Goal: Find specific page/section: Find specific page/section

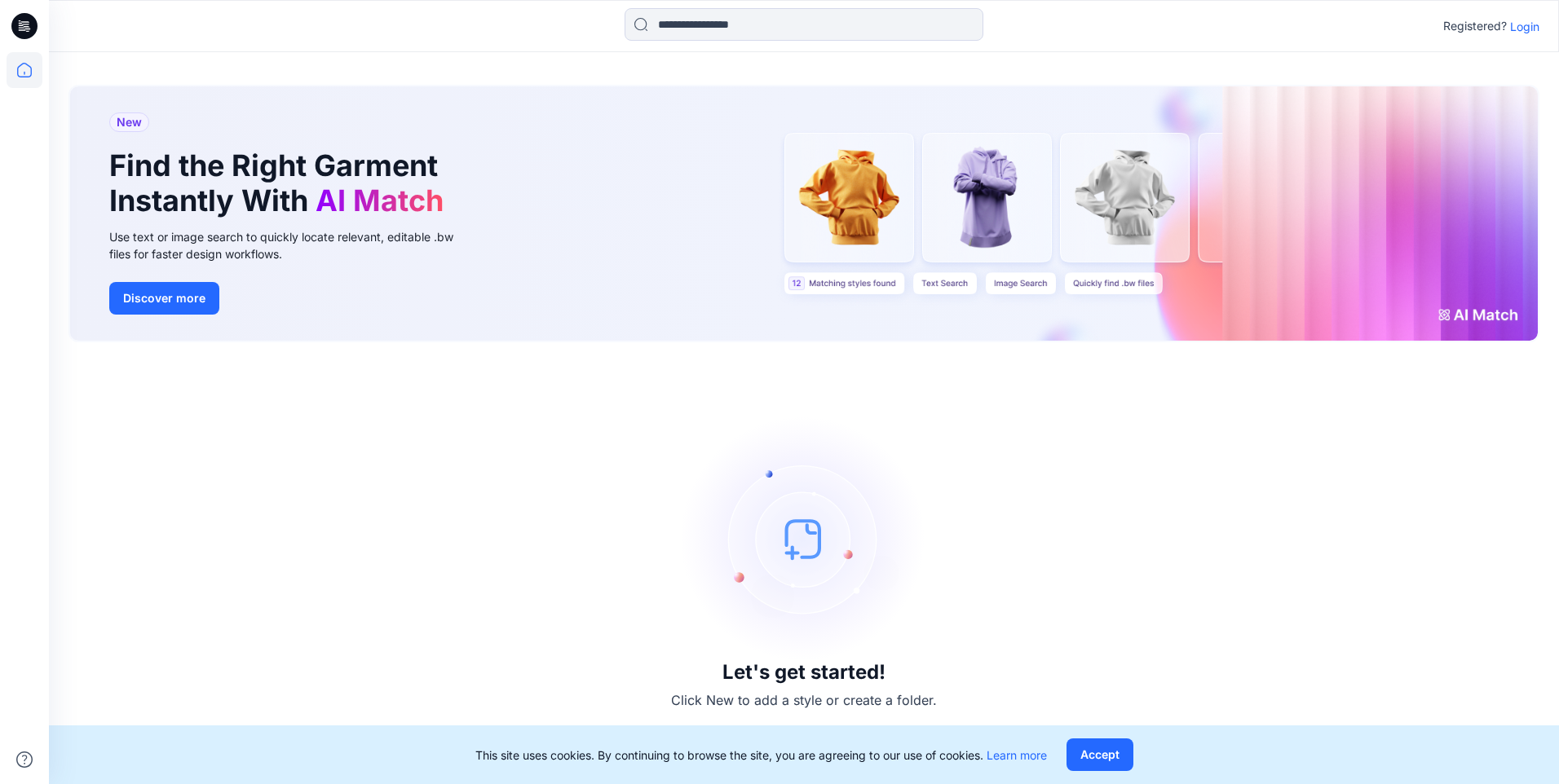
drag, startPoint x: 1321, startPoint y: 654, endPoint x: 1322, endPoint y: 642, distance: 12.0
click at [1321, 649] on div "Let's get started! Click New to add a style or create a folder." at bounding box center [804, 564] width 1471 height 403
click at [1246, 497] on div "Let's get started! Click New to add a style or create a folder." at bounding box center [804, 564] width 1471 height 403
click at [1534, 26] on p "Login" at bounding box center [1524, 26] width 29 height 17
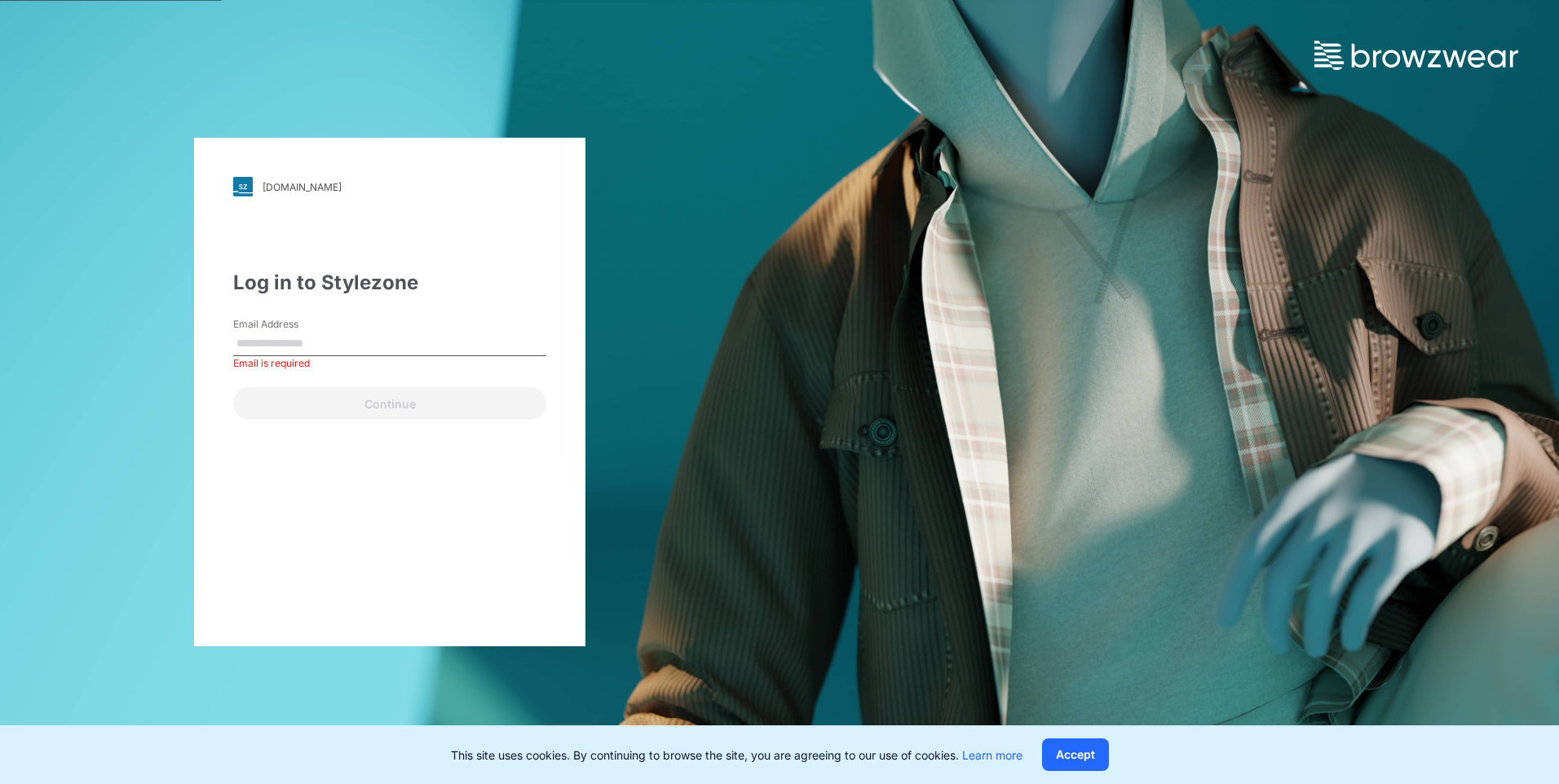
drag, startPoint x: 386, startPoint y: 334, endPoint x: 385, endPoint y: 343, distance: 9.1
click at [386, 334] on input "Email Address" at bounding box center [389, 344] width 313 height 24
click at [319, 347] on input "Email Address" at bounding box center [389, 344] width 313 height 24
paste input "**********"
type input "**********"
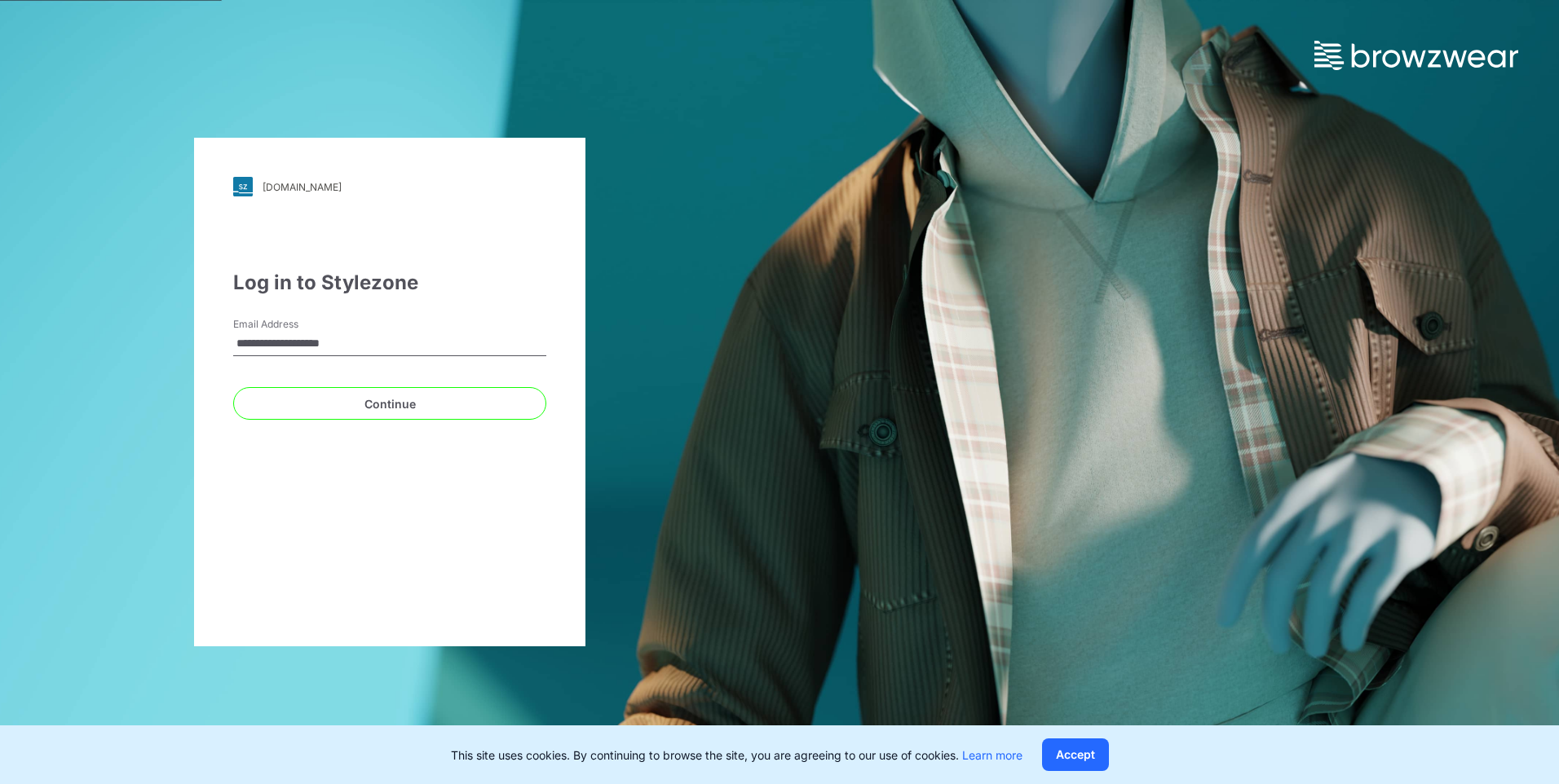
click at [522, 502] on div "**********" at bounding box center [389, 392] width 391 height 509
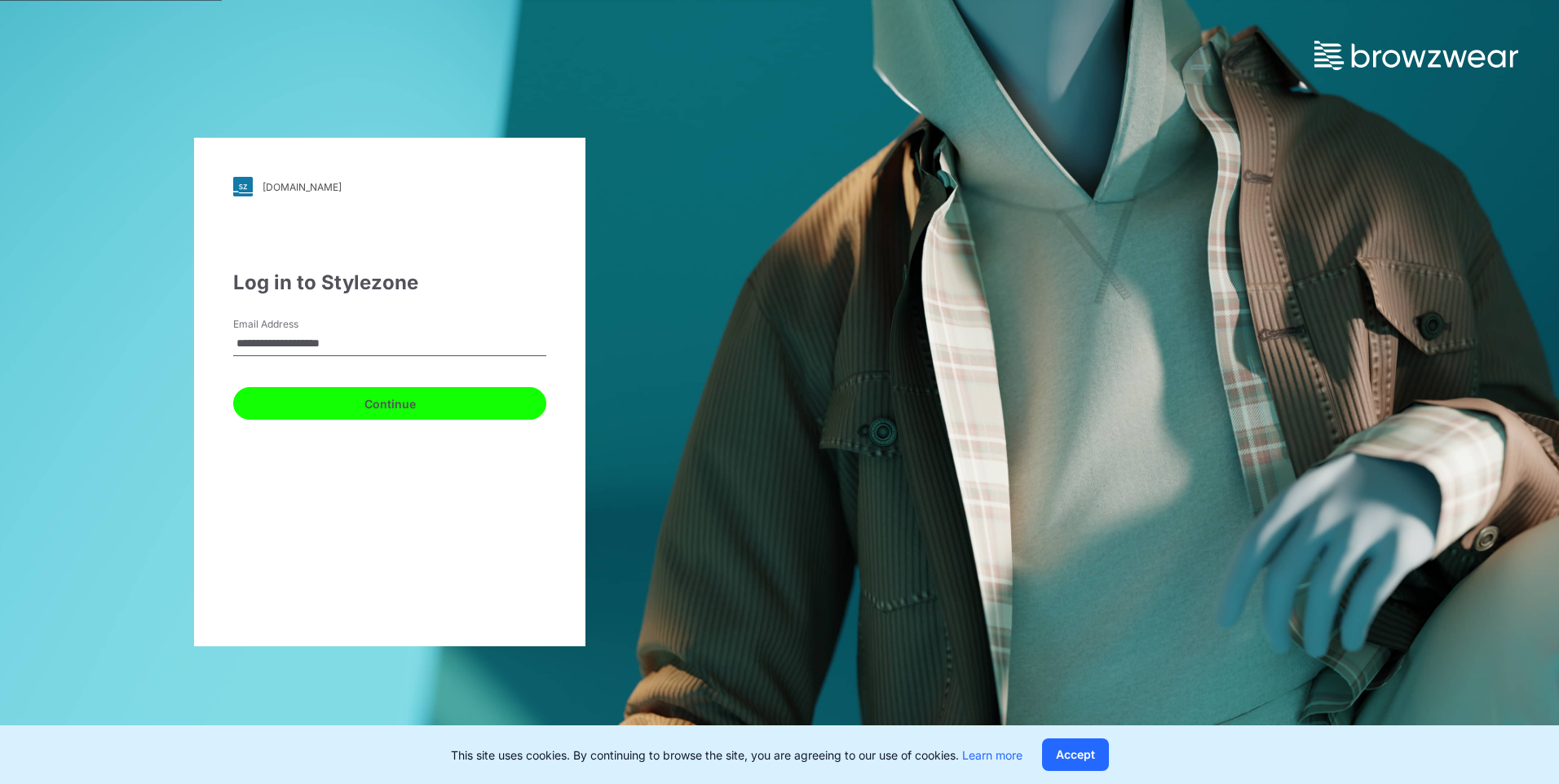
drag, startPoint x: 416, startPoint y: 403, endPoint x: 430, endPoint y: 406, distance: 14.3
click at [415, 403] on button "Continue" at bounding box center [389, 403] width 313 height 33
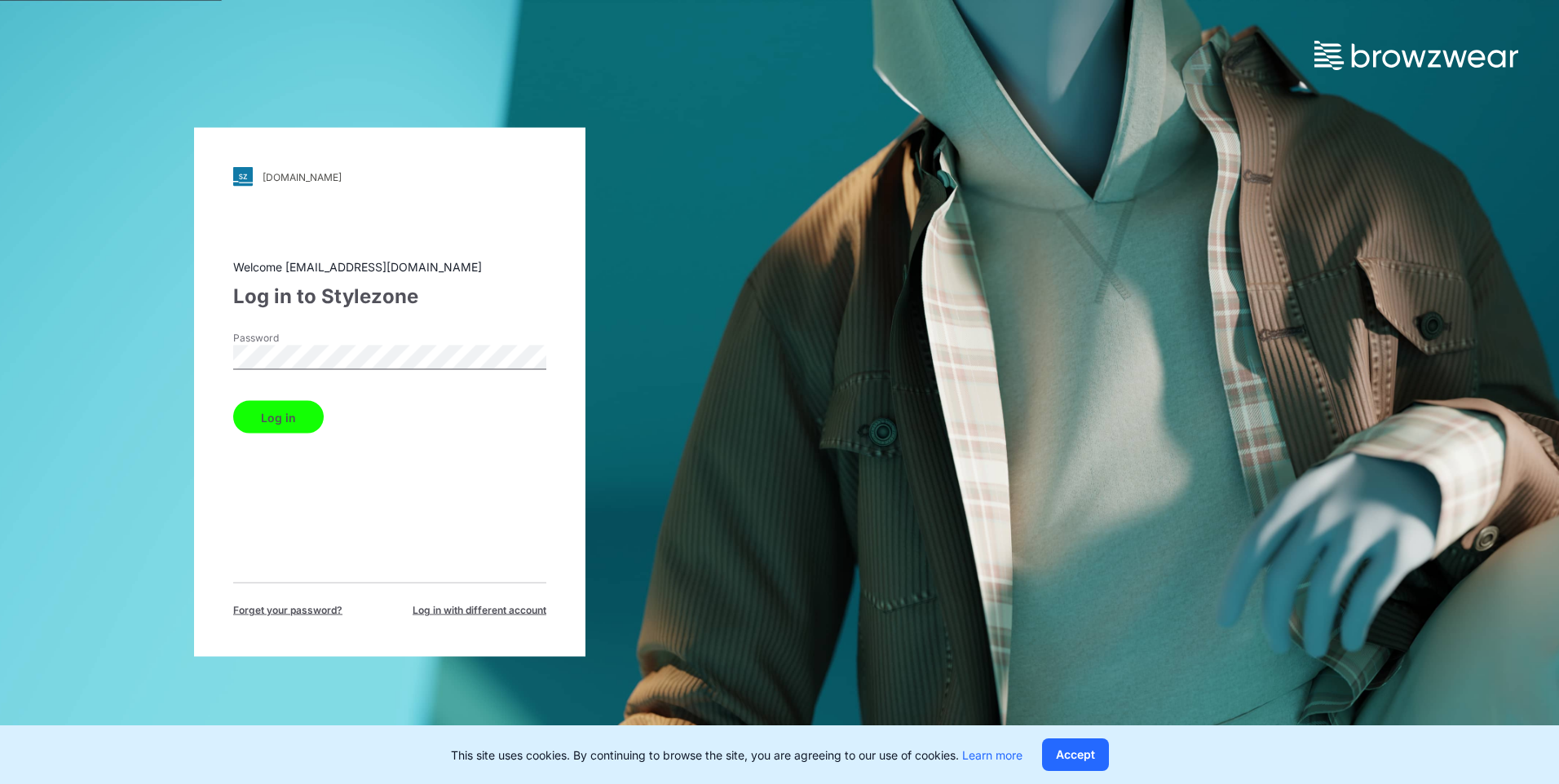
click at [277, 422] on button "Log in" at bounding box center [278, 417] width 91 height 33
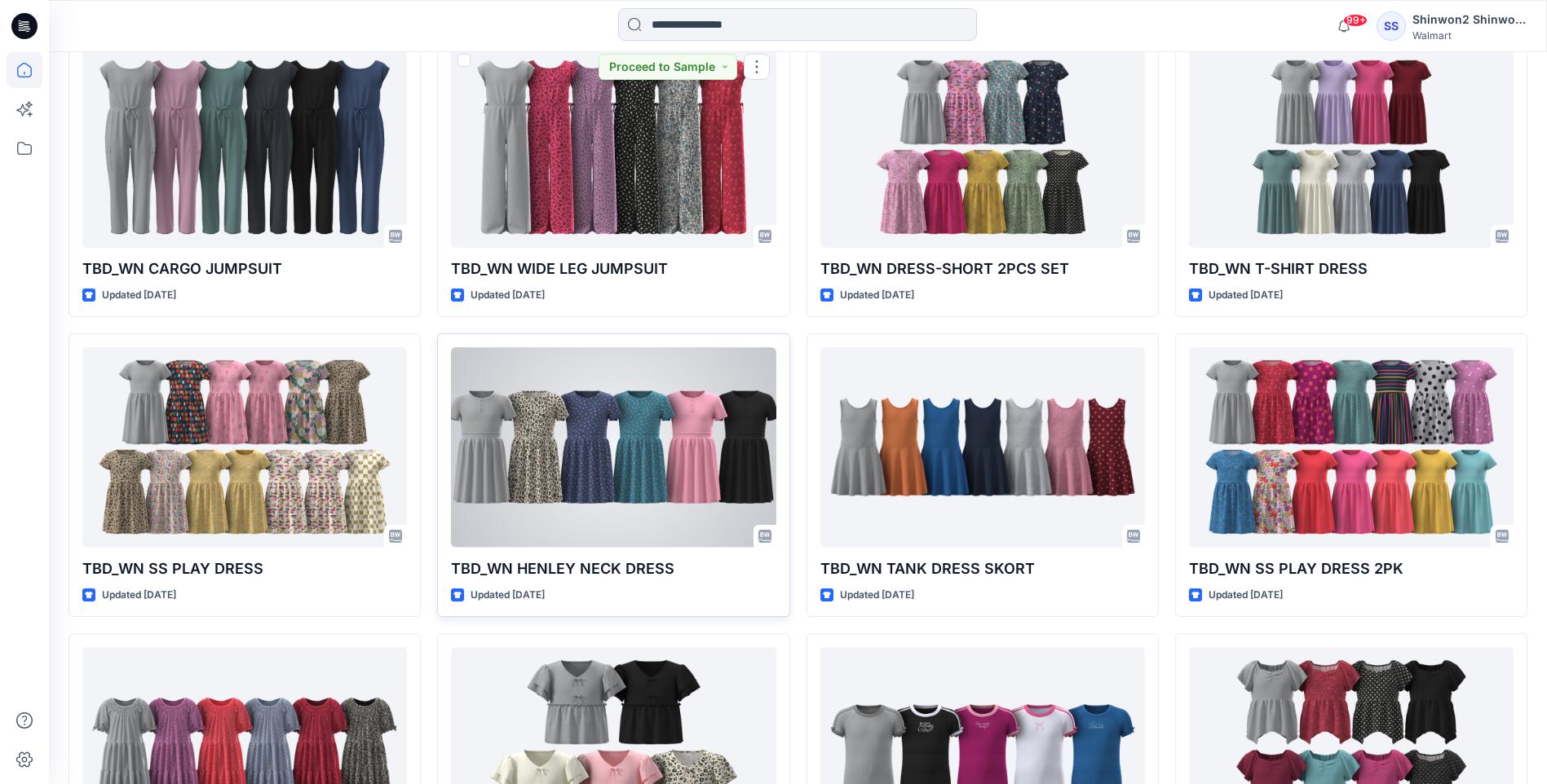
scroll to position [489, 0]
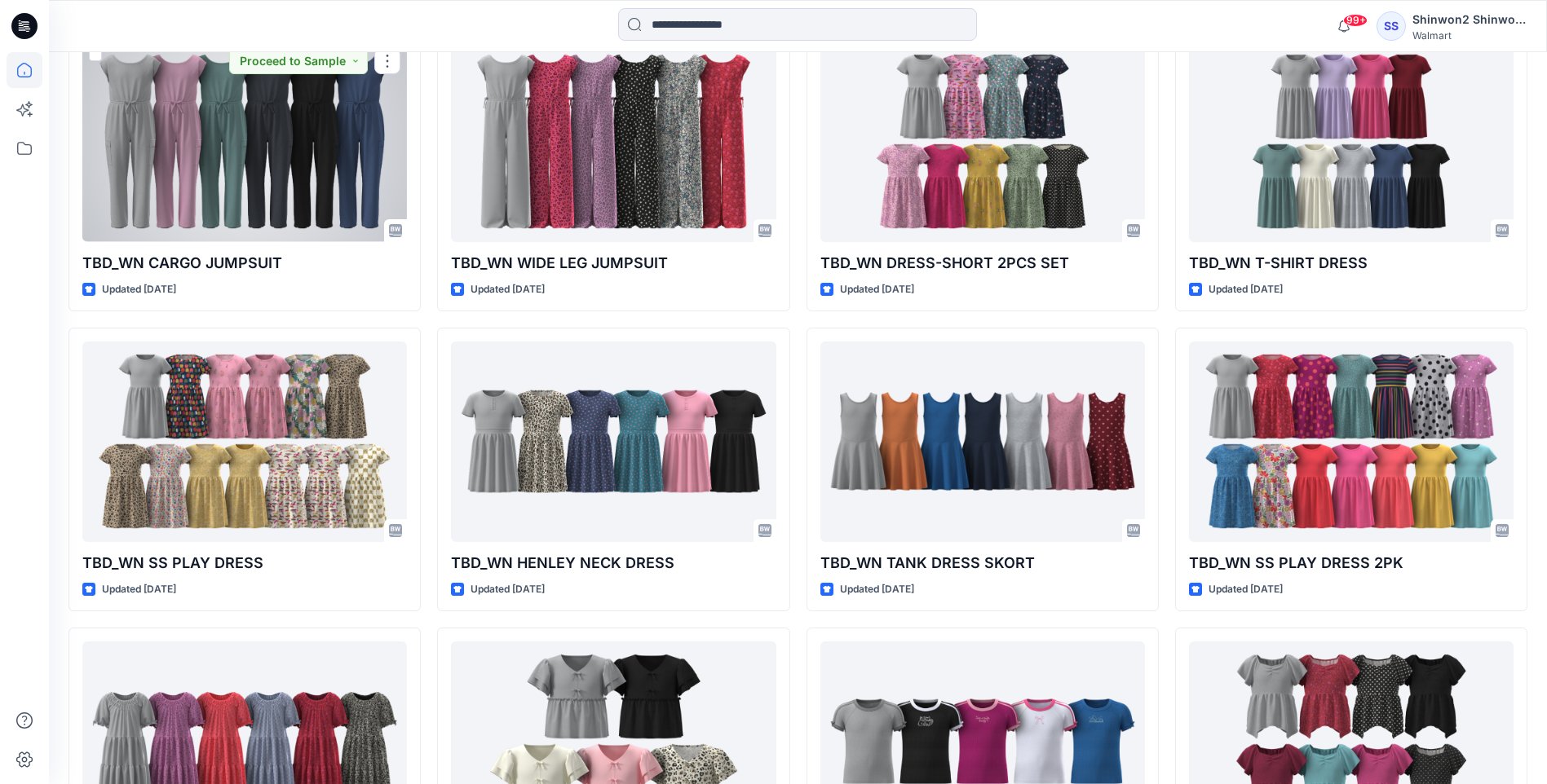
drag, startPoint x: 229, startPoint y: 155, endPoint x: 314, endPoint y: 213, distance: 102.9
click at [229, 155] on div at bounding box center [245, 142] width 325 height 200
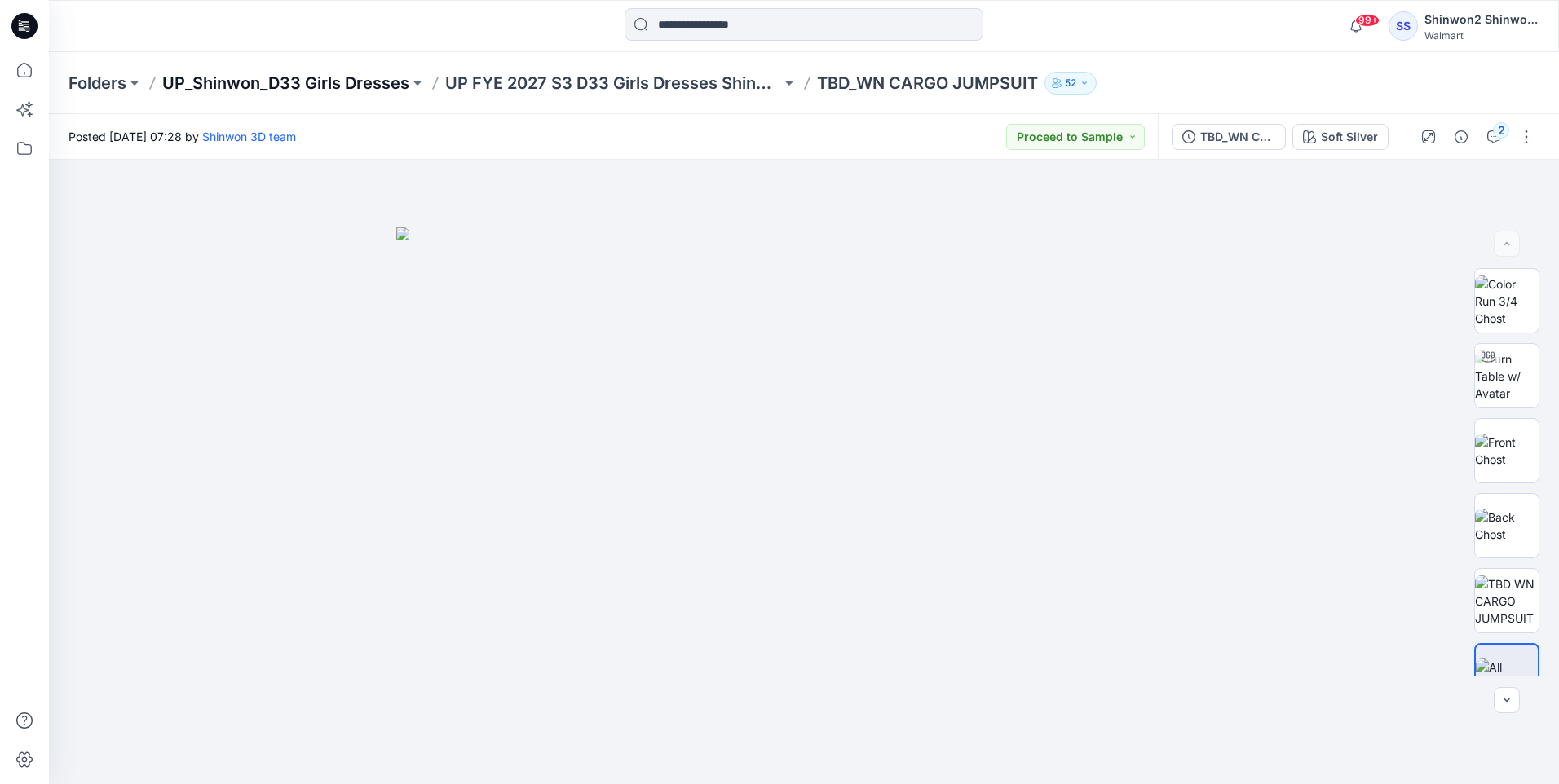
click at [278, 91] on p "UP_Shinwon_D33 Girls Dresses" at bounding box center [286, 83] width 247 height 22
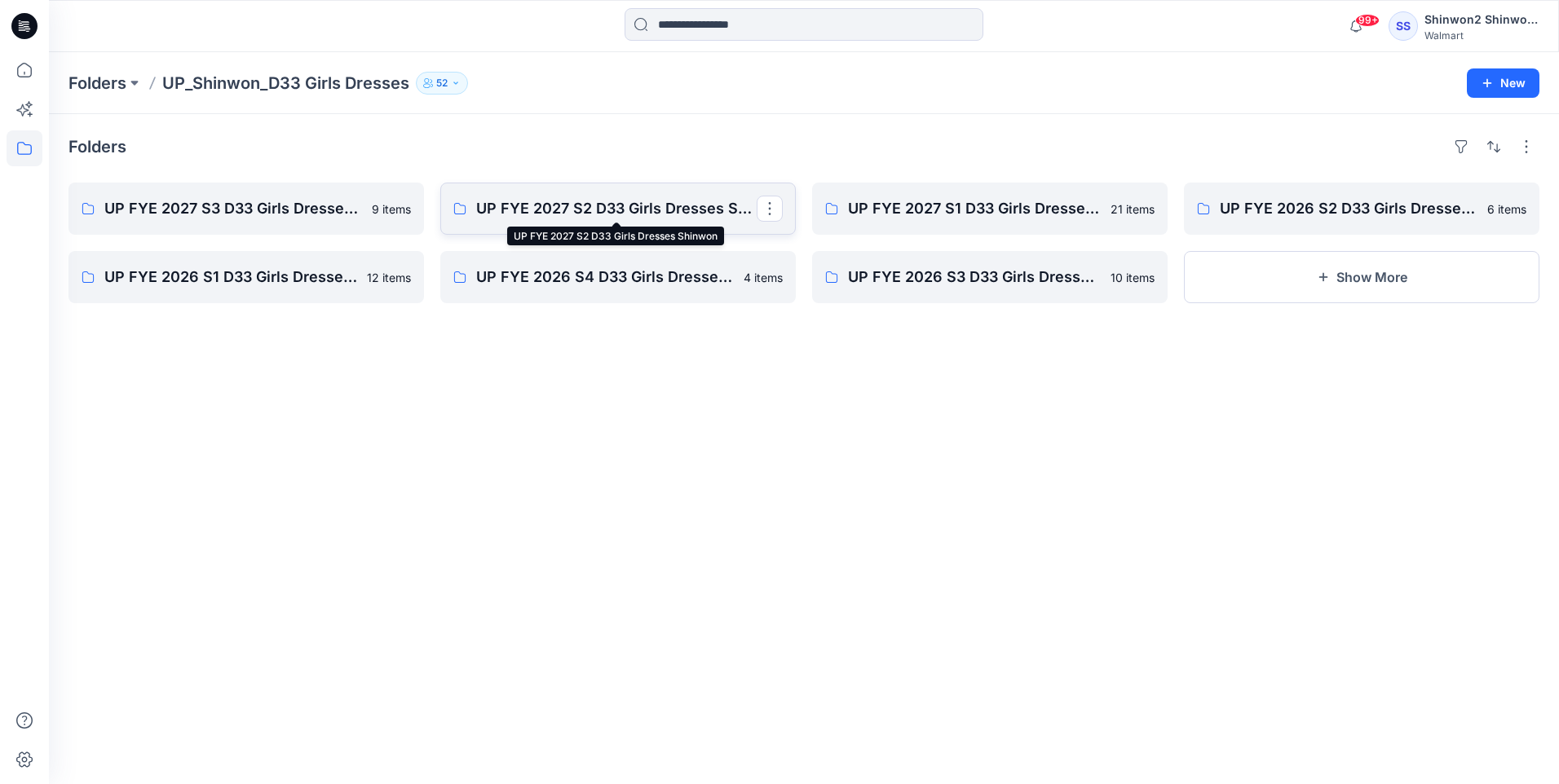
click at [653, 215] on p "UP FYE 2027 S2 D33 Girls Dresses Shinwon" at bounding box center [616, 208] width 280 height 22
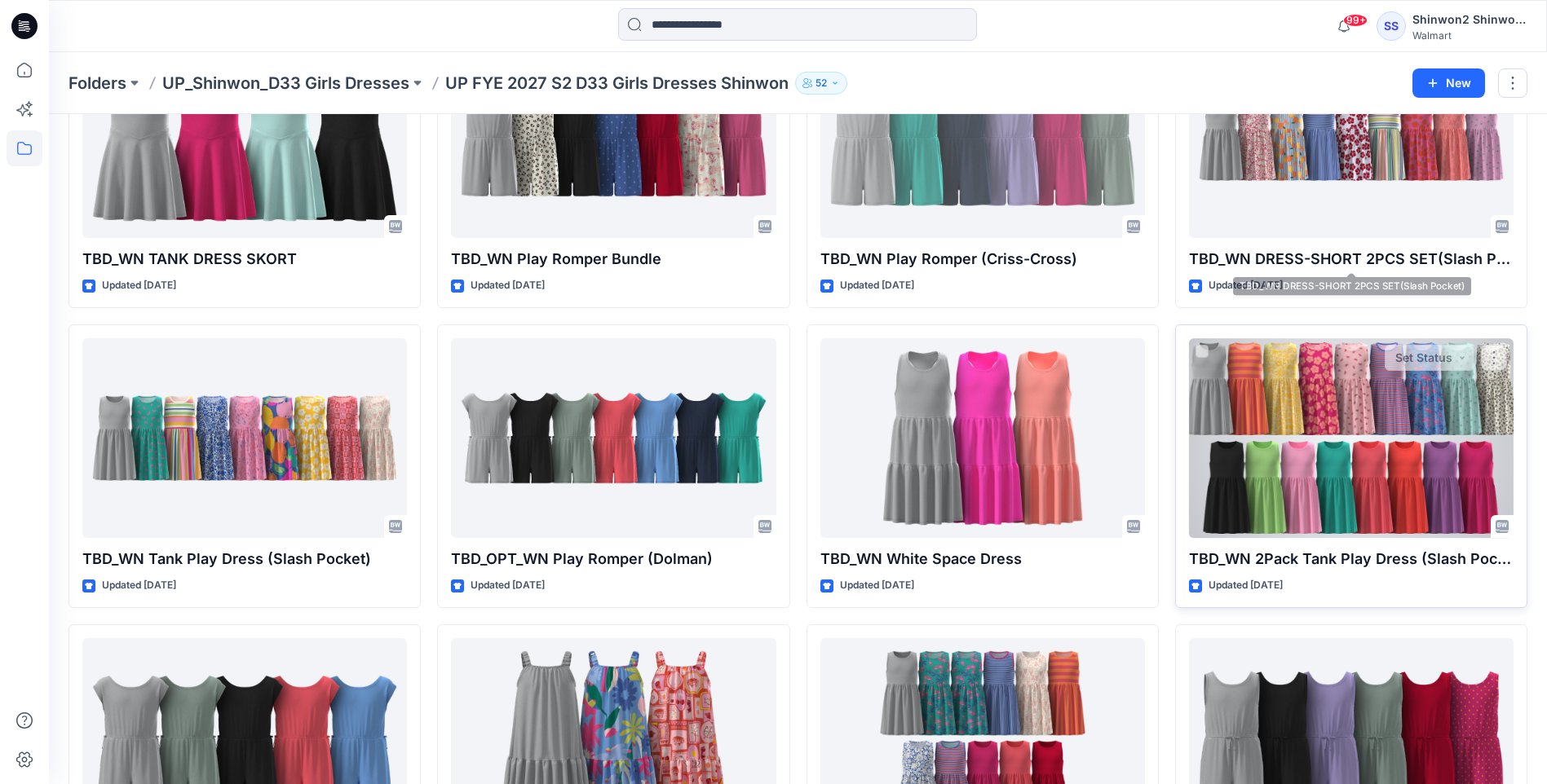
scroll to position [163, 0]
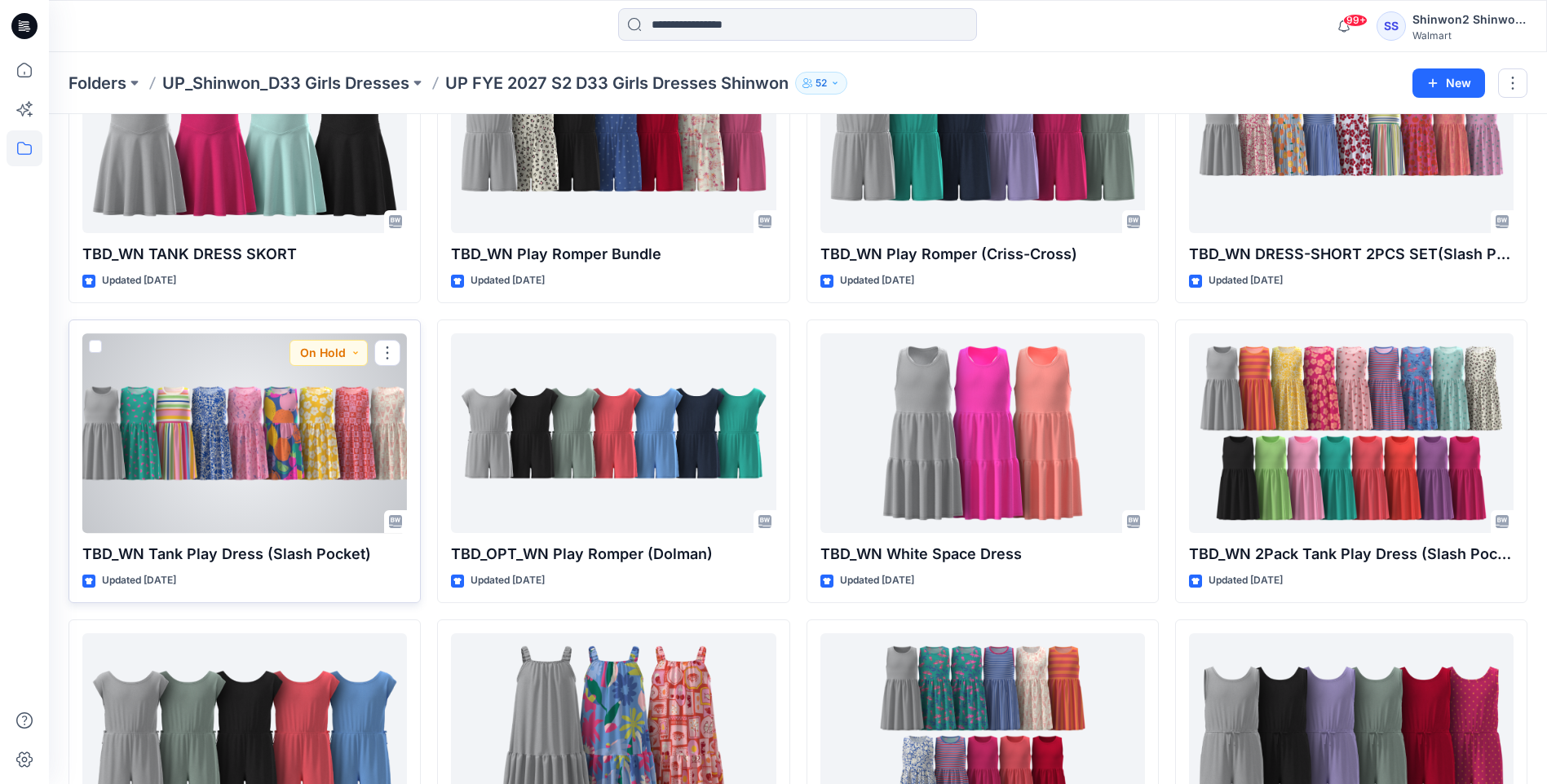
click at [195, 434] on div at bounding box center [245, 433] width 325 height 200
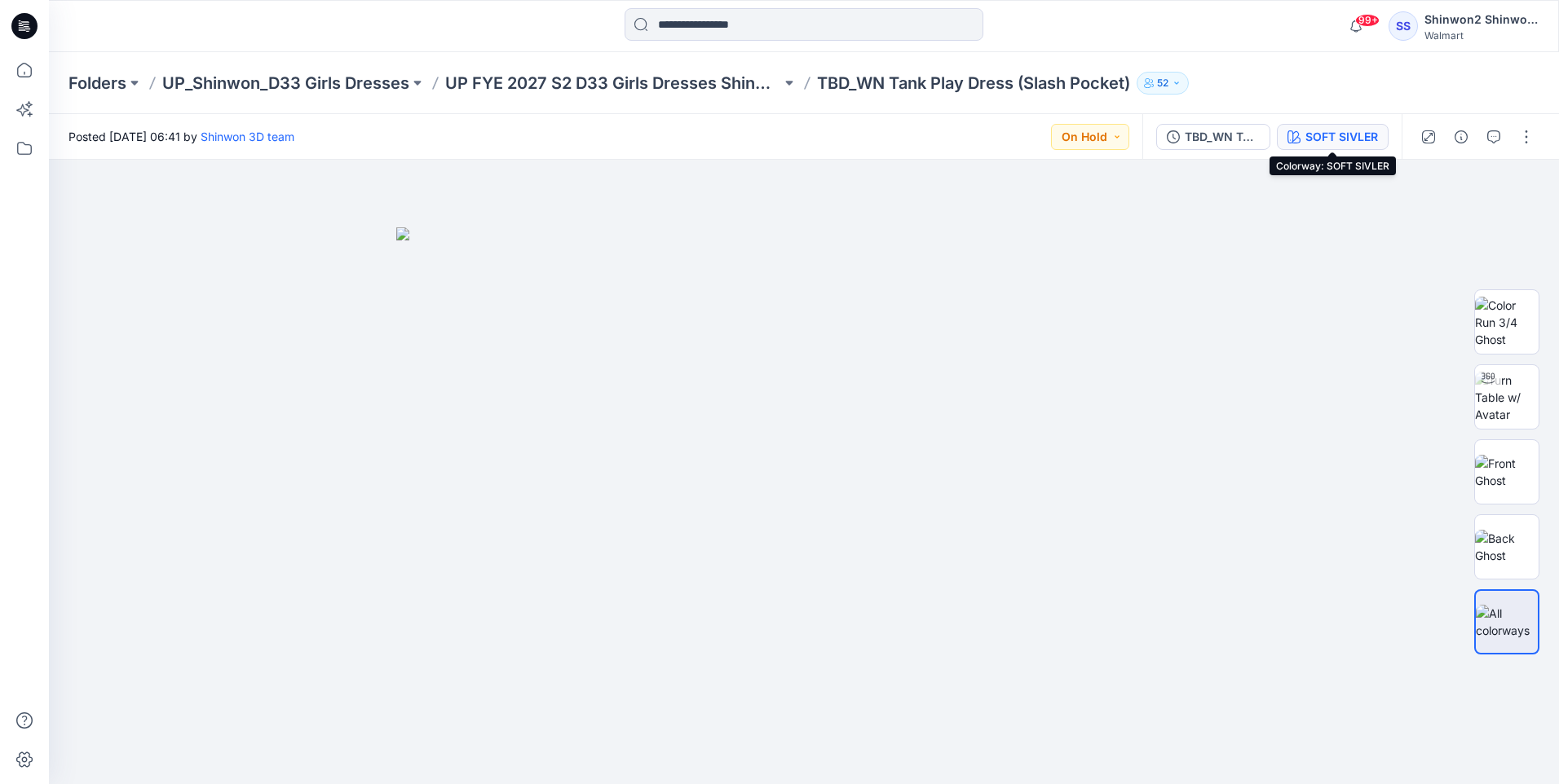
click at [1363, 135] on div "SOFT SIVLER" at bounding box center [1341, 136] width 73 height 18
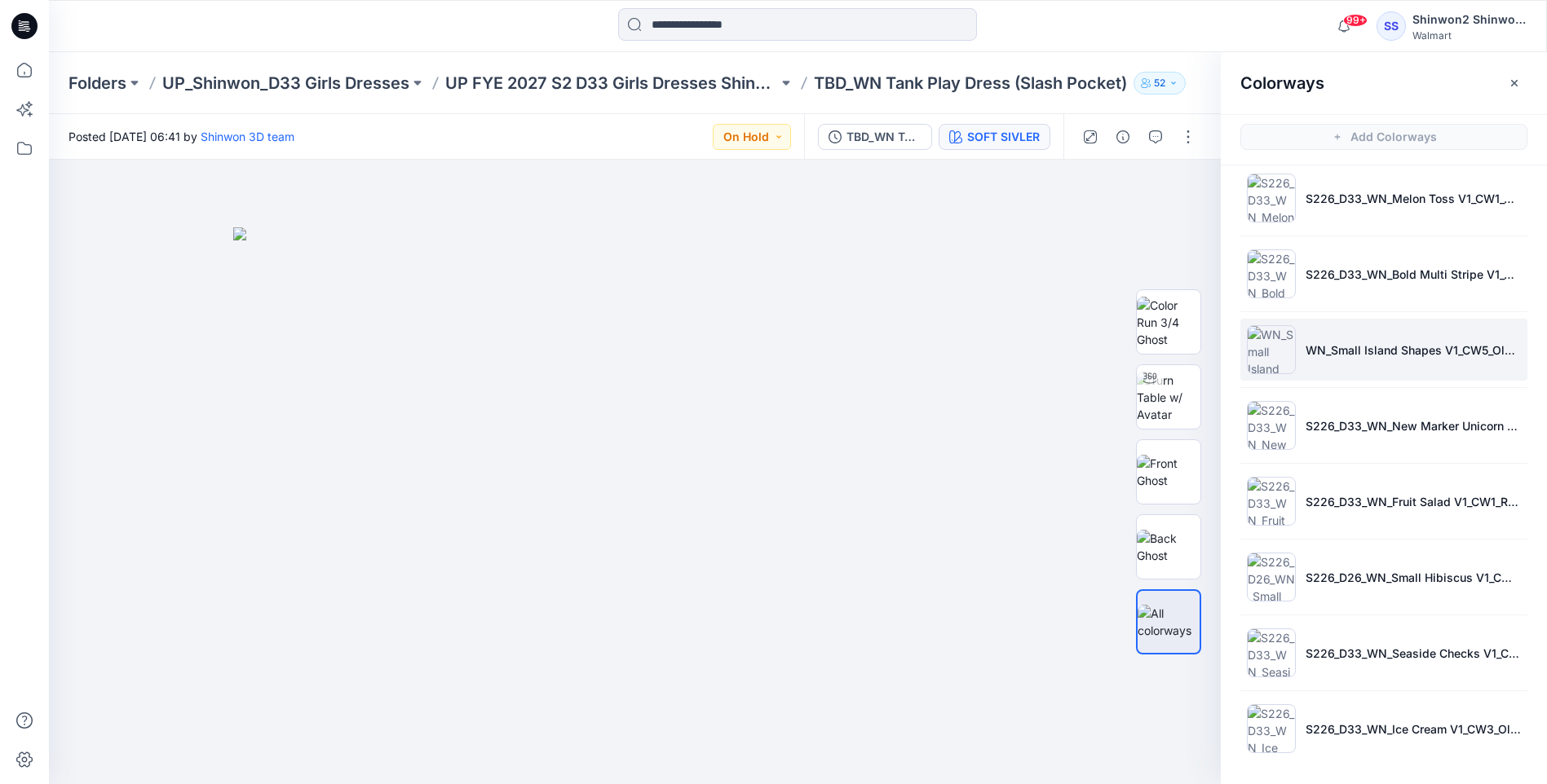
scroll to position [5, 0]
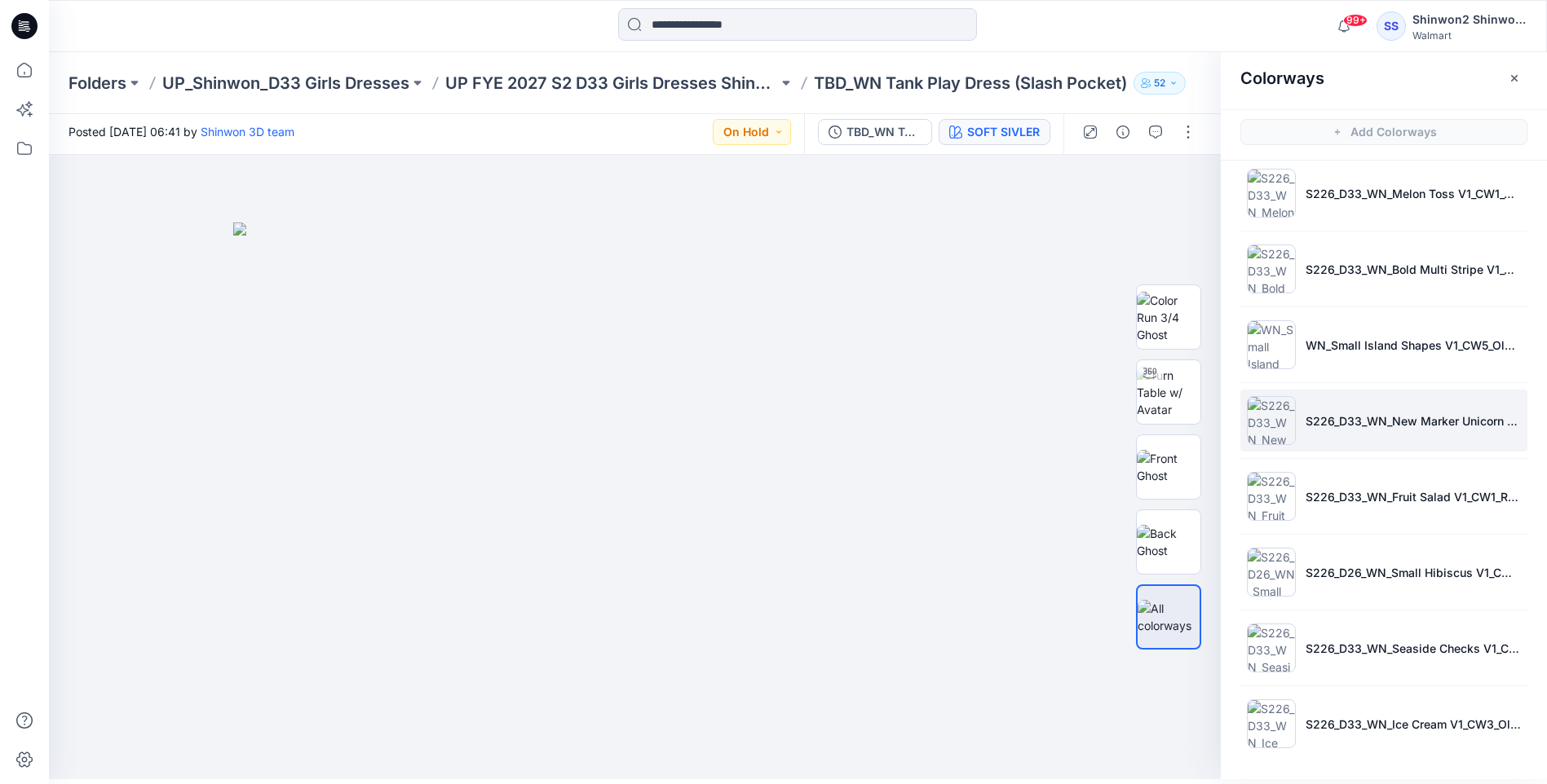
click at [1379, 424] on p "S226_D33_WN_New Marker Unicorn V1_CW1_Bermuda Pink_WM_MILLSHEET" at bounding box center [1413, 421] width 216 height 17
click at [1505, 80] on button "button" at bounding box center [1514, 78] width 26 height 26
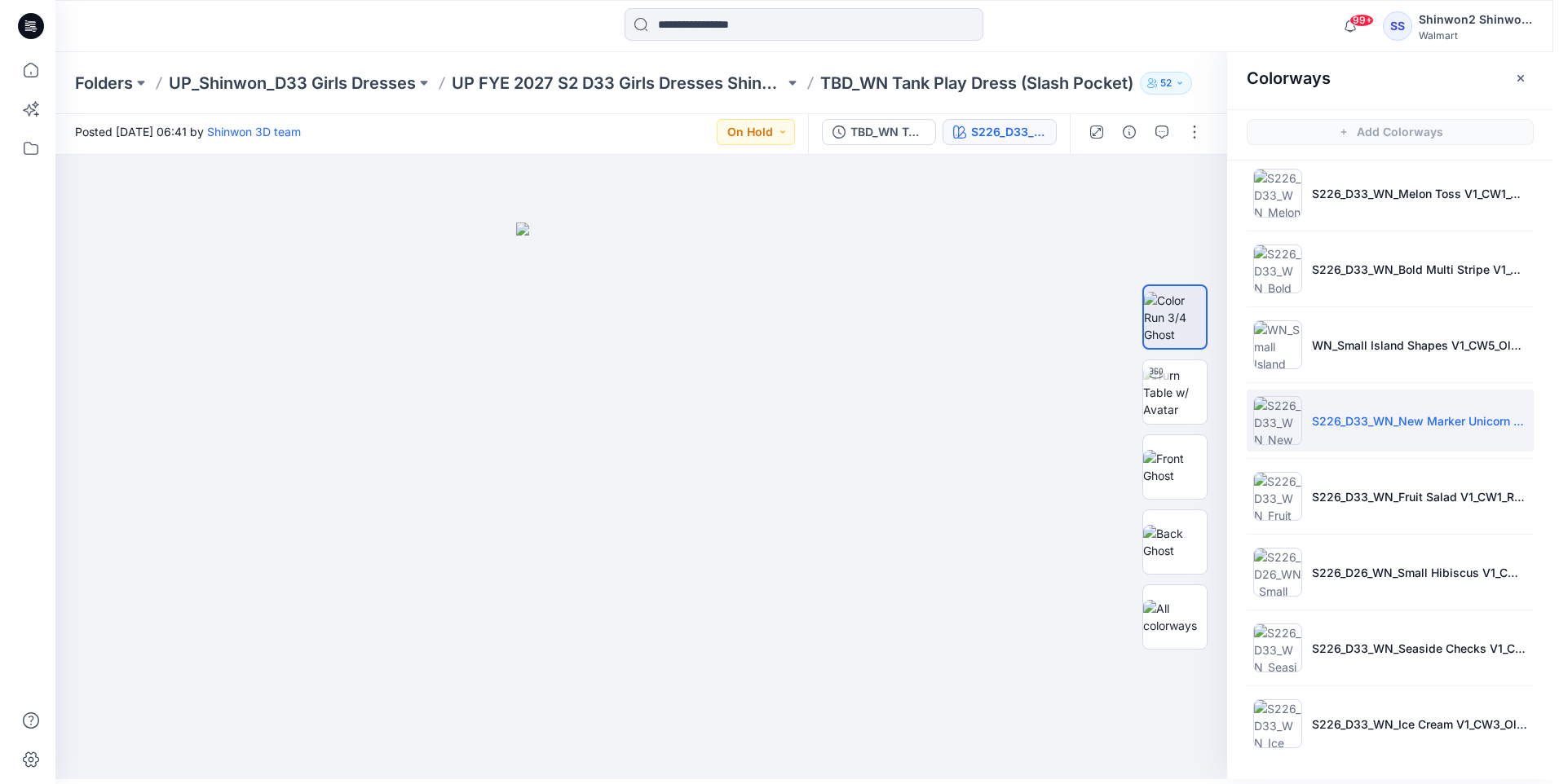
scroll to position [0, 0]
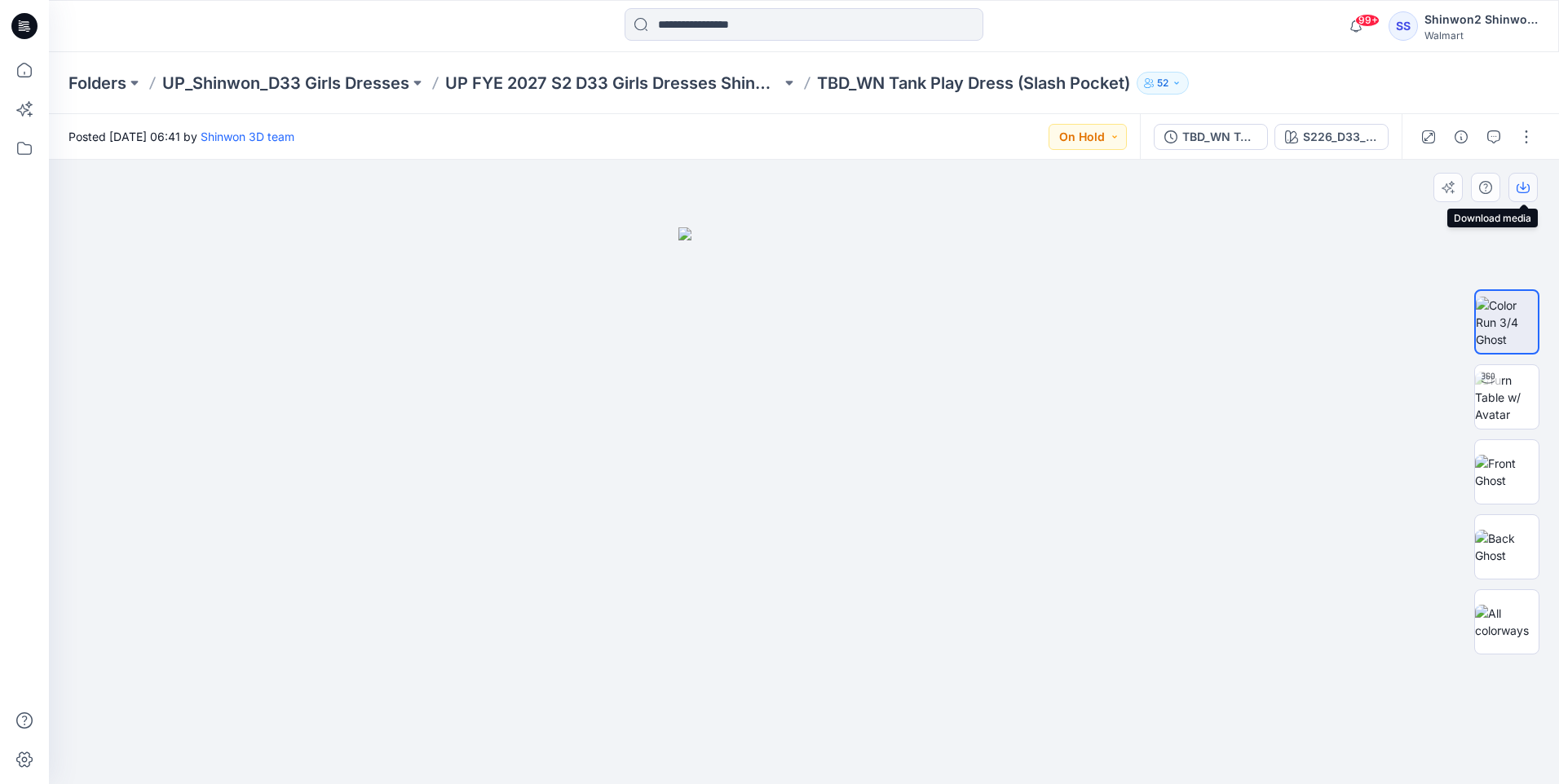
click at [1517, 186] on icon "button" at bounding box center [1524, 188] width 13 height 13
